Goal: Information Seeking & Learning: Compare options

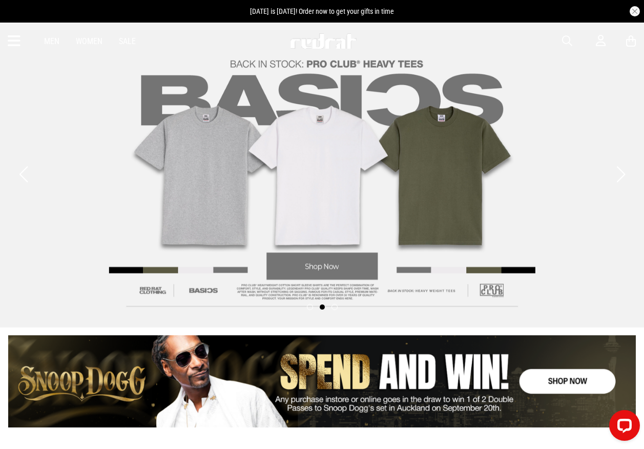
click at [561, 39] on div "Men Women Sale Sign in New Back Footwear Back Mens Back Womens Back Youth & Kid…" at bounding box center [322, 41] width 644 height 37
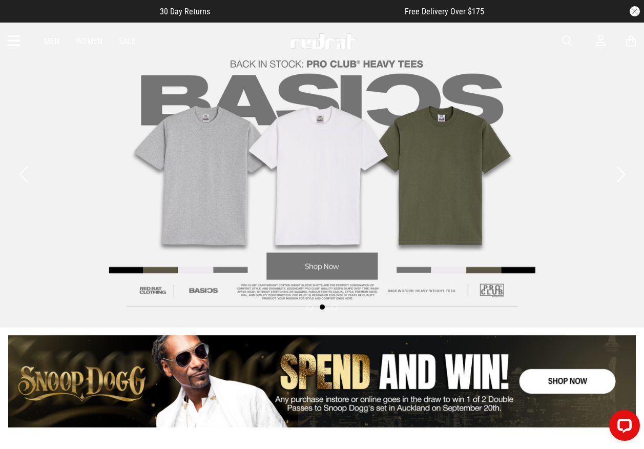
drag, startPoint x: 566, startPoint y: 44, endPoint x: 559, endPoint y: 43, distance: 7.7
click at [565, 42] on span "button" at bounding box center [567, 41] width 10 height 12
click at [339, 40] on input "search" at bounding box center [296, 41] width 308 height 21
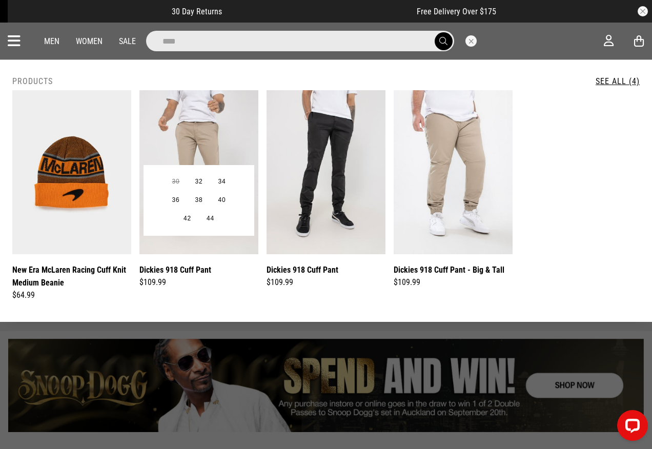
type input "****"
click at [196, 143] on img at bounding box center [198, 172] width 119 height 164
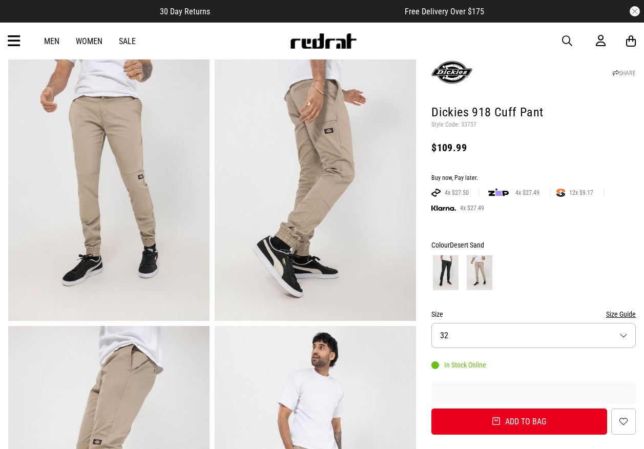
click at [567, 38] on span "button" at bounding box center [567, 41] width 10 height 12
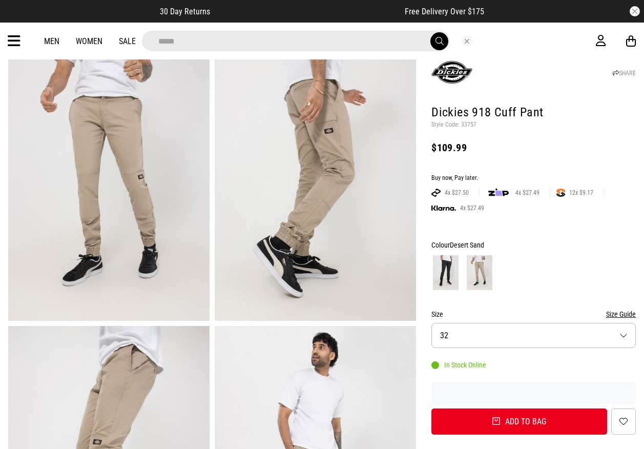
type input "*****"
click at [431, 32] on button "submit" at bounding box center [440, 41] width 18 height 18
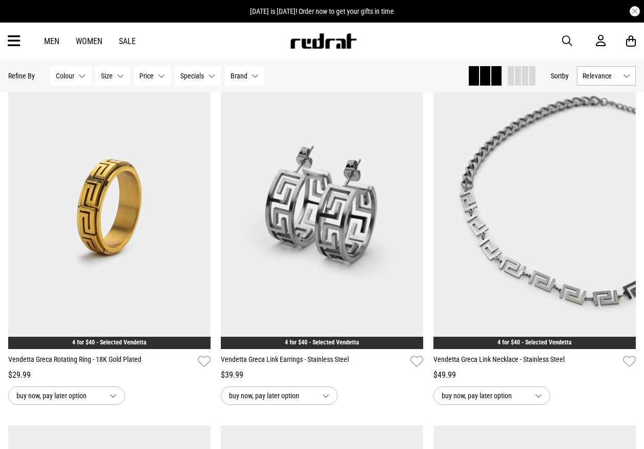
scroll to position [410, 0]
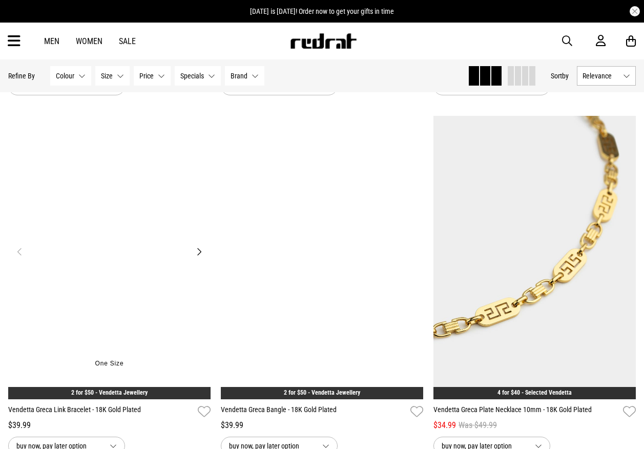
click at [109, 226] on img at bounding box center [109, 257] width 202 height 283
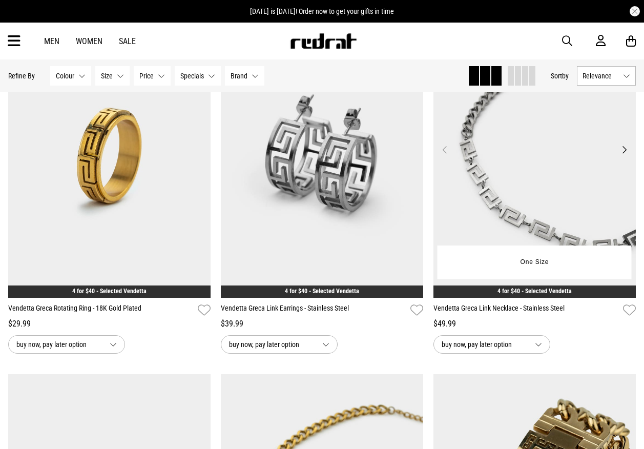
click at [534, 187] on img at bounding box center [535, 155] width 202 height 283
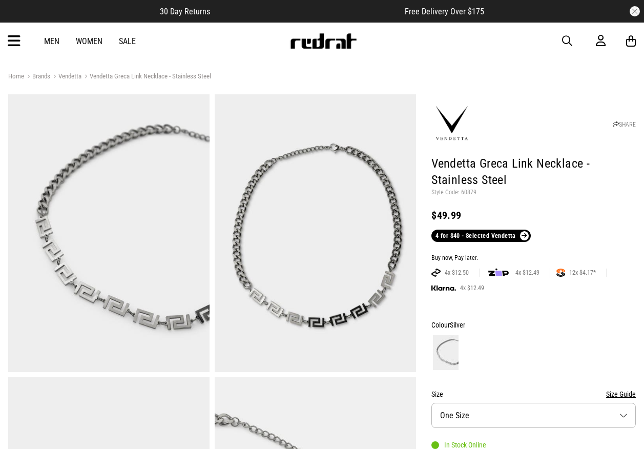
click at [467, 191] on p "Style Code: 60879" at bounding box center [534, 193] width 205 height 8
click at [468, 191] on p "Style Code: 60879" at bounding box center [534, 193] width 205 height 8
copy p "60879"
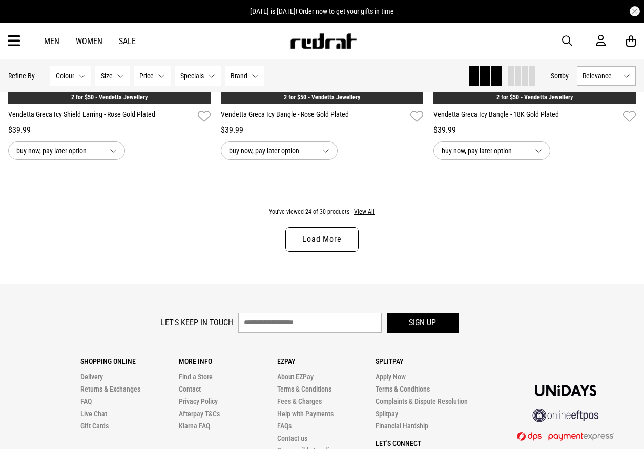
scroll to position [2986, 0]
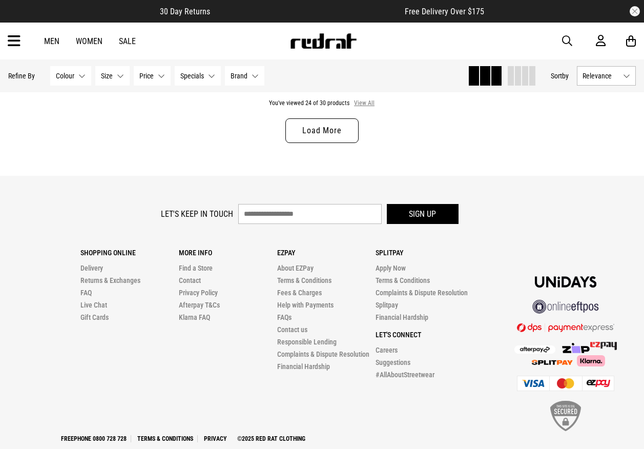
click at [371, 108] on button "View All" at bounding box center [365, 103] width 22 height 9
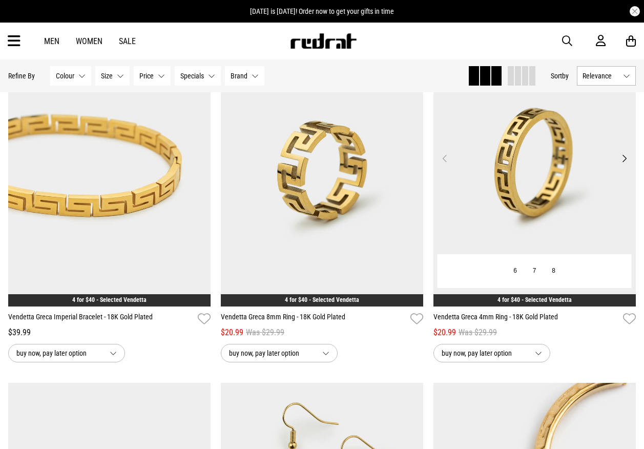
scroll to position [2934, 0]
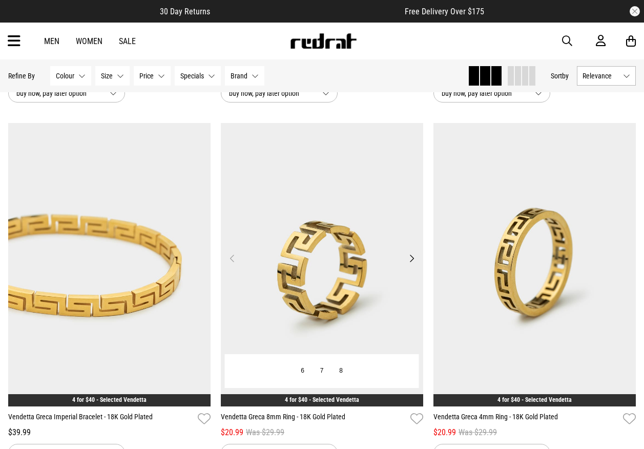
click at [329, 229] on img at bounding box center [322, 264] width 202 height 283
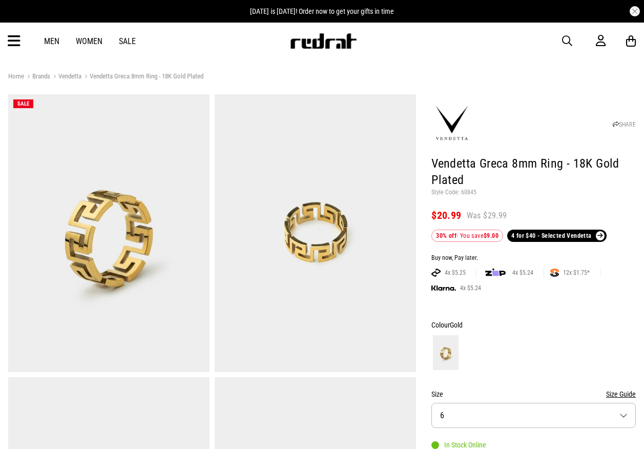
click at [564, 38] on span "button" at bounding box center [567, 41] width 10 height 12
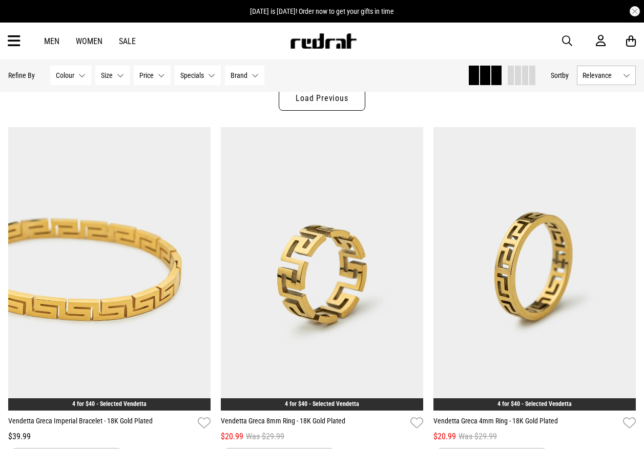
click at [562, 38] on div "Men Women Sale Sign in New Back Footwear Back Mens Back Womens Back Youth & Kid…" at bounding box center [322, 41] width 644 height 37
click at [565, 38] on span "button" at bounding box center [567, 41] width 10 height 12
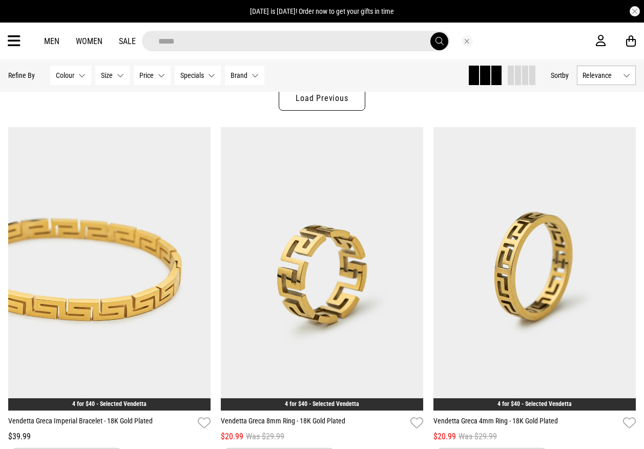
type input "*****"
click at [431, 32] on button "submit" at bounding box center [440, 41] width 18 height 18
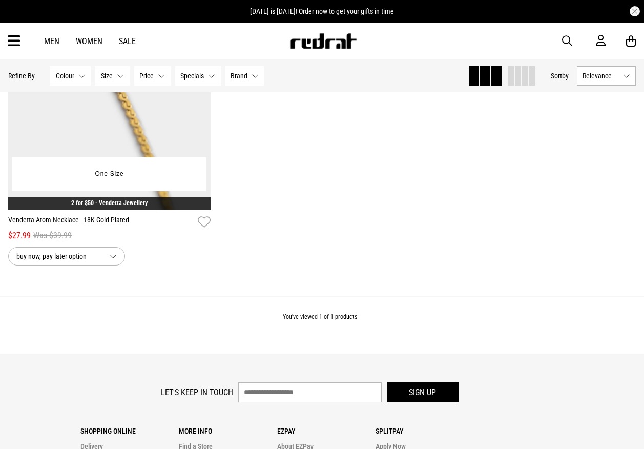
scroll to position [237, 0]
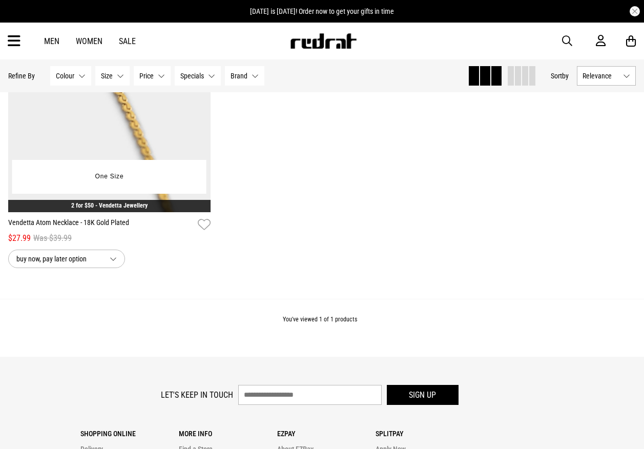
click at [124, 133] on img at bounding box center [109, 70] width 202 height 283
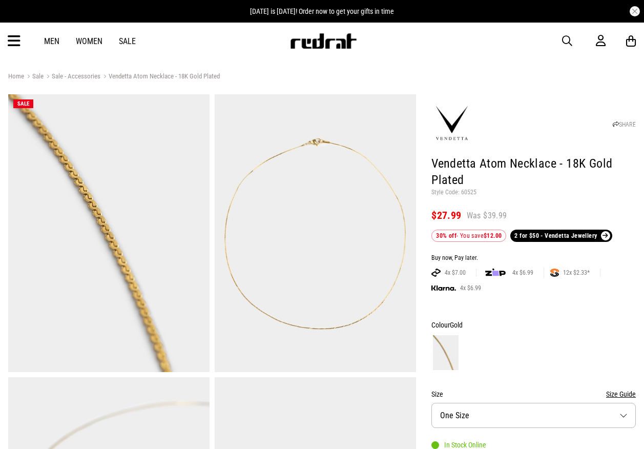
click at [578, 44] on button "button" at bounding box center [572, 41] width 21 height 12
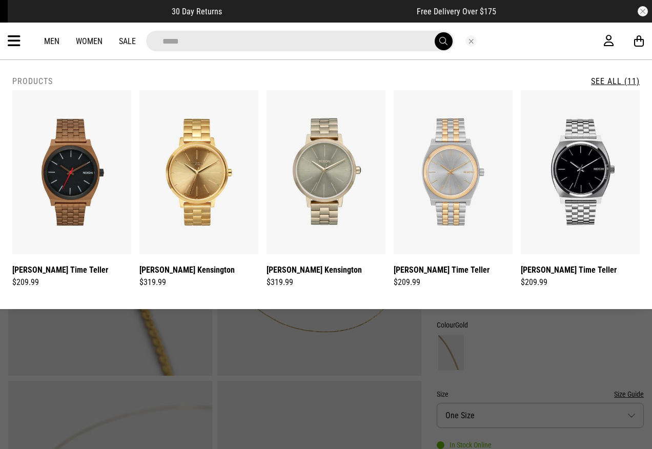
type input "*****"
click at [435, 32] on button "submit" at bounding box center [444, 41] width 18 height 18
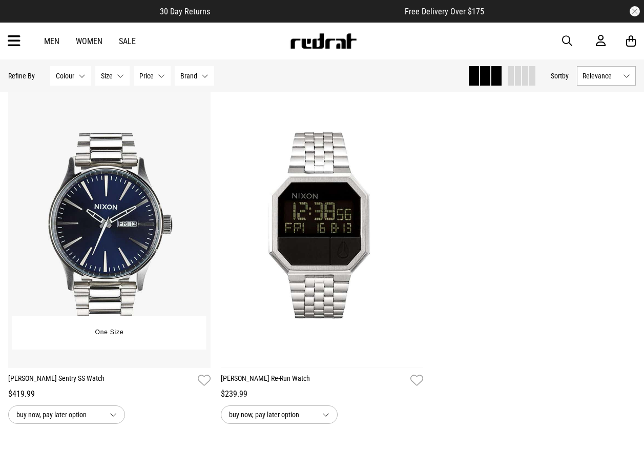
scroll to position [1179, 0]
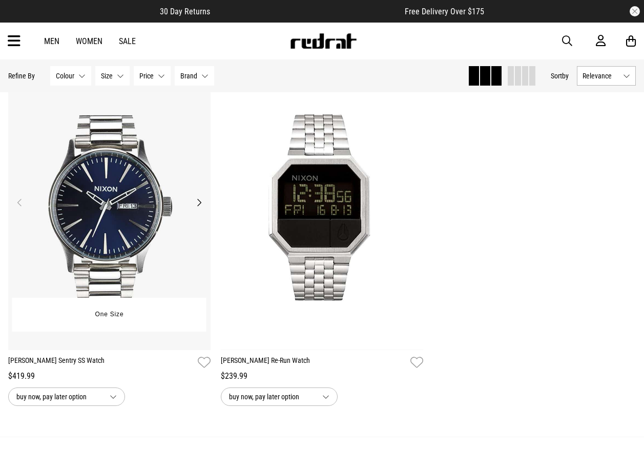
drag, startPoint x: 91, startPoint y: 152, endPoint x: 100, endPoint y: 152, distance: 9.7
click at [91, 152] on img at bounding box center [109, 208] width 202 height 283
